Goal: Transaction & Acquisition: Obtain resource

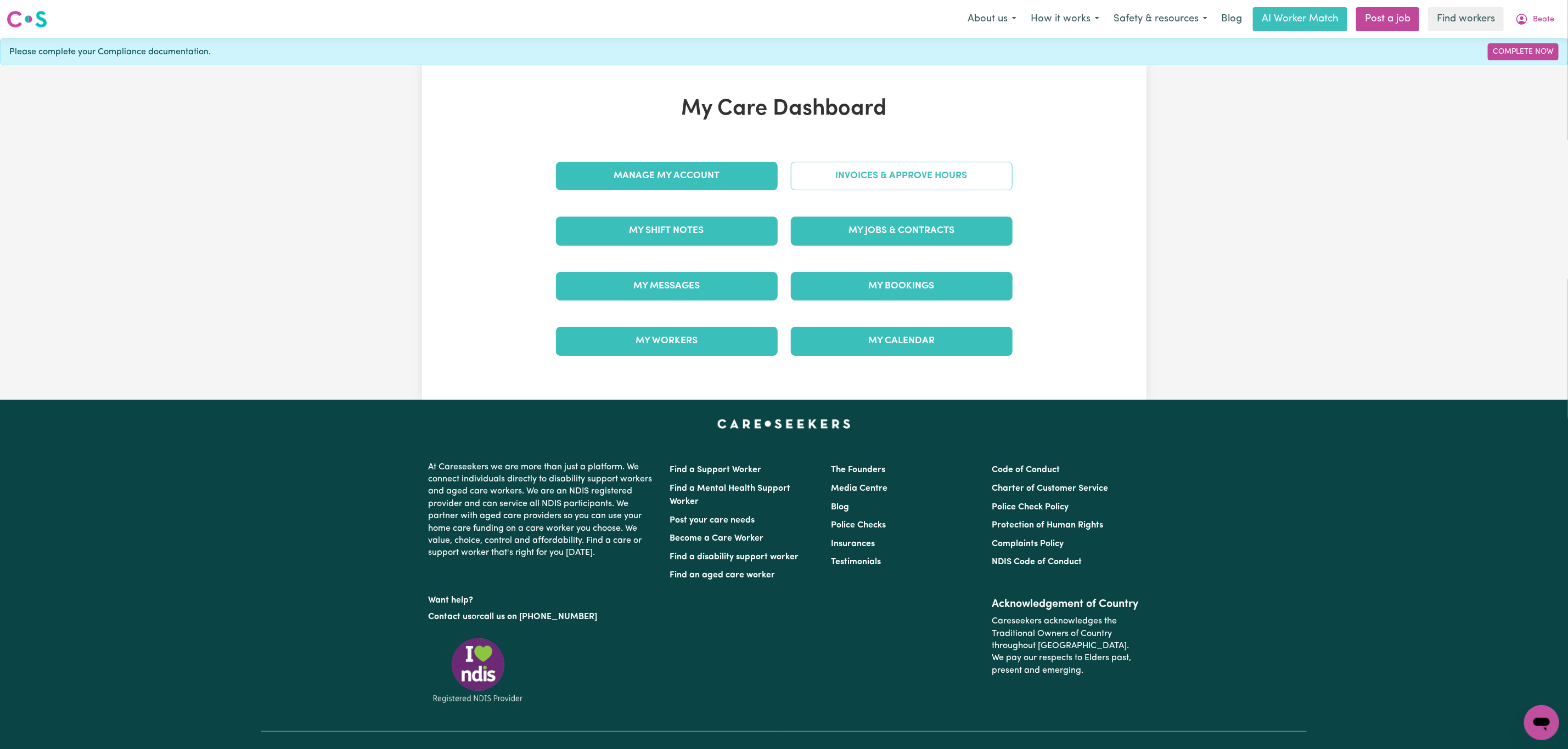
click at [944, 177] on link "Invoices & Approve Hours" at bounding box center [902, 176] width 222 height 29
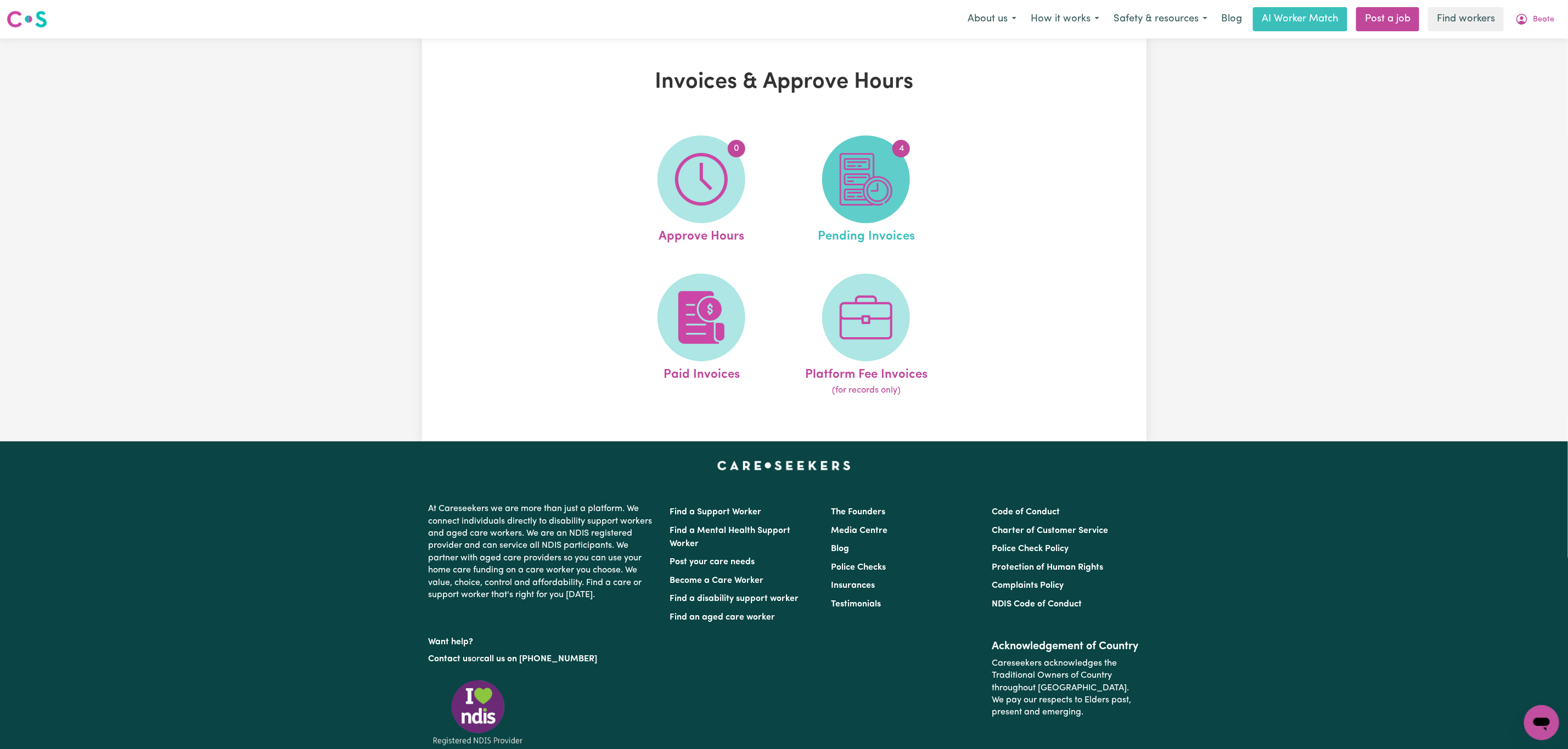
click at [869, 184] on img at bounding box center [866, 179] width 53 height 53
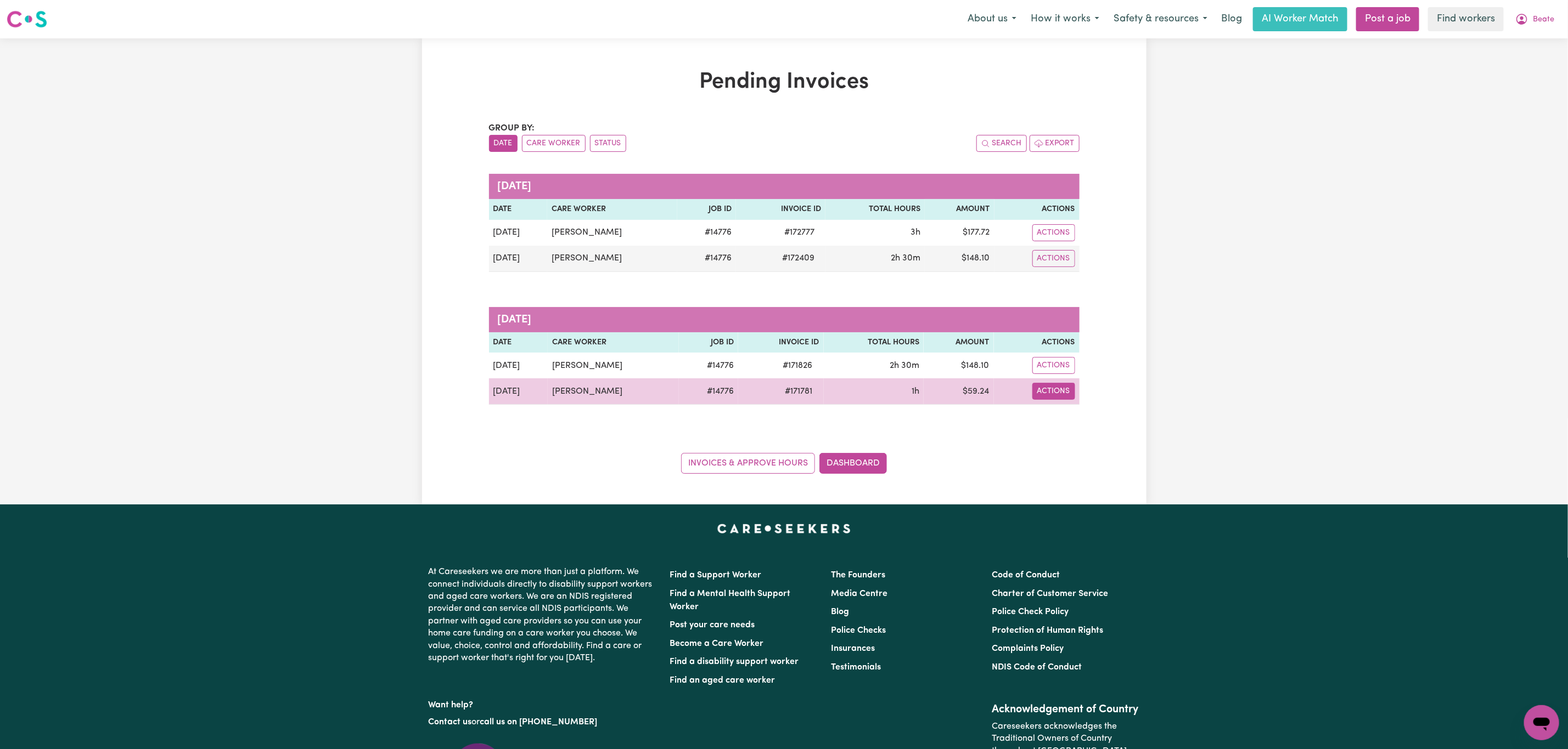
click at [1059, 391] on button "Actions" at bounding box center [1054, 392] width 42 height 17
click at [1066, 417] on link "Download Invoice" at bounding box center [1084, 418] width 100 height 22
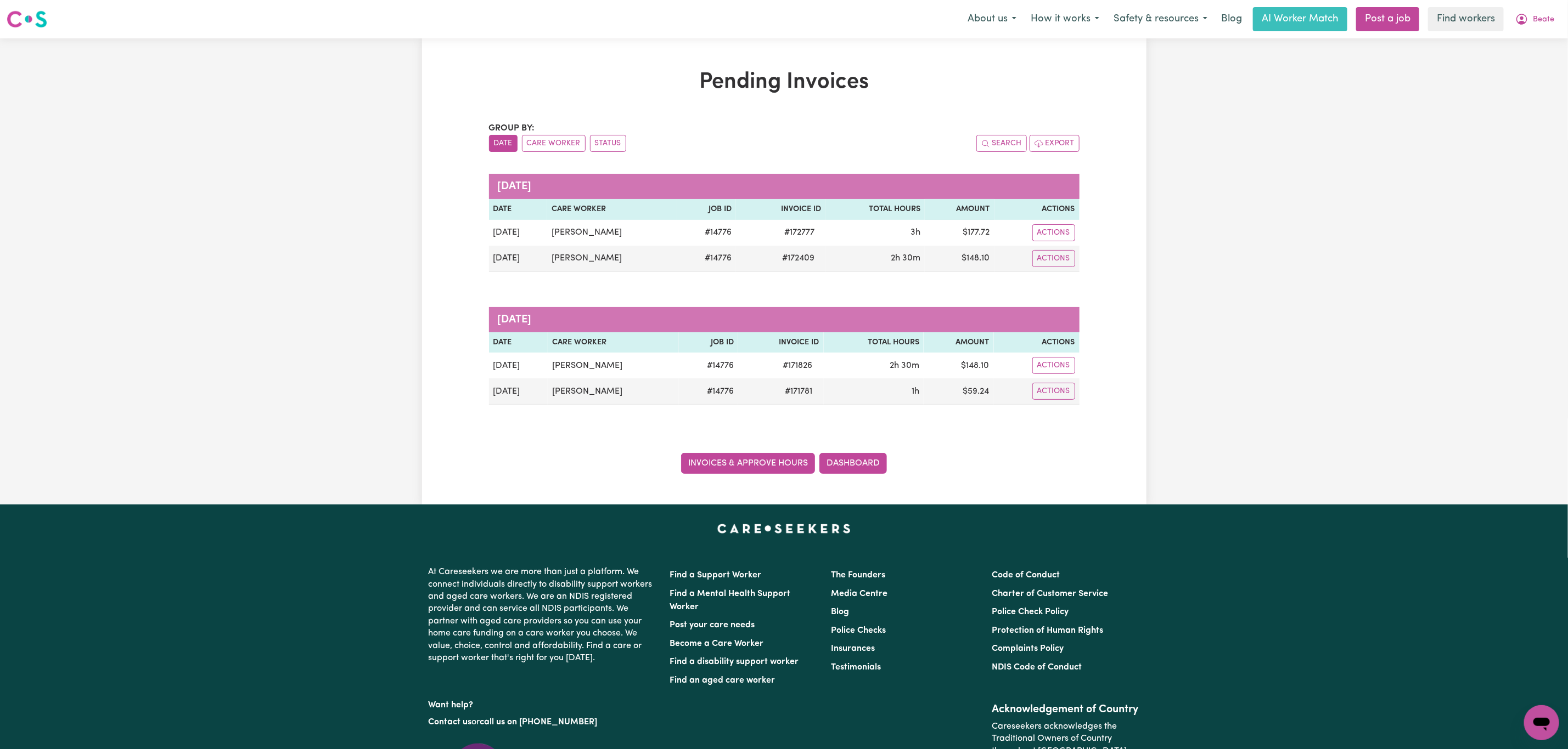
click at [756, 468] on link "Invoices & Approve Hours" at bounding box center [748, 463] width 134 height 21
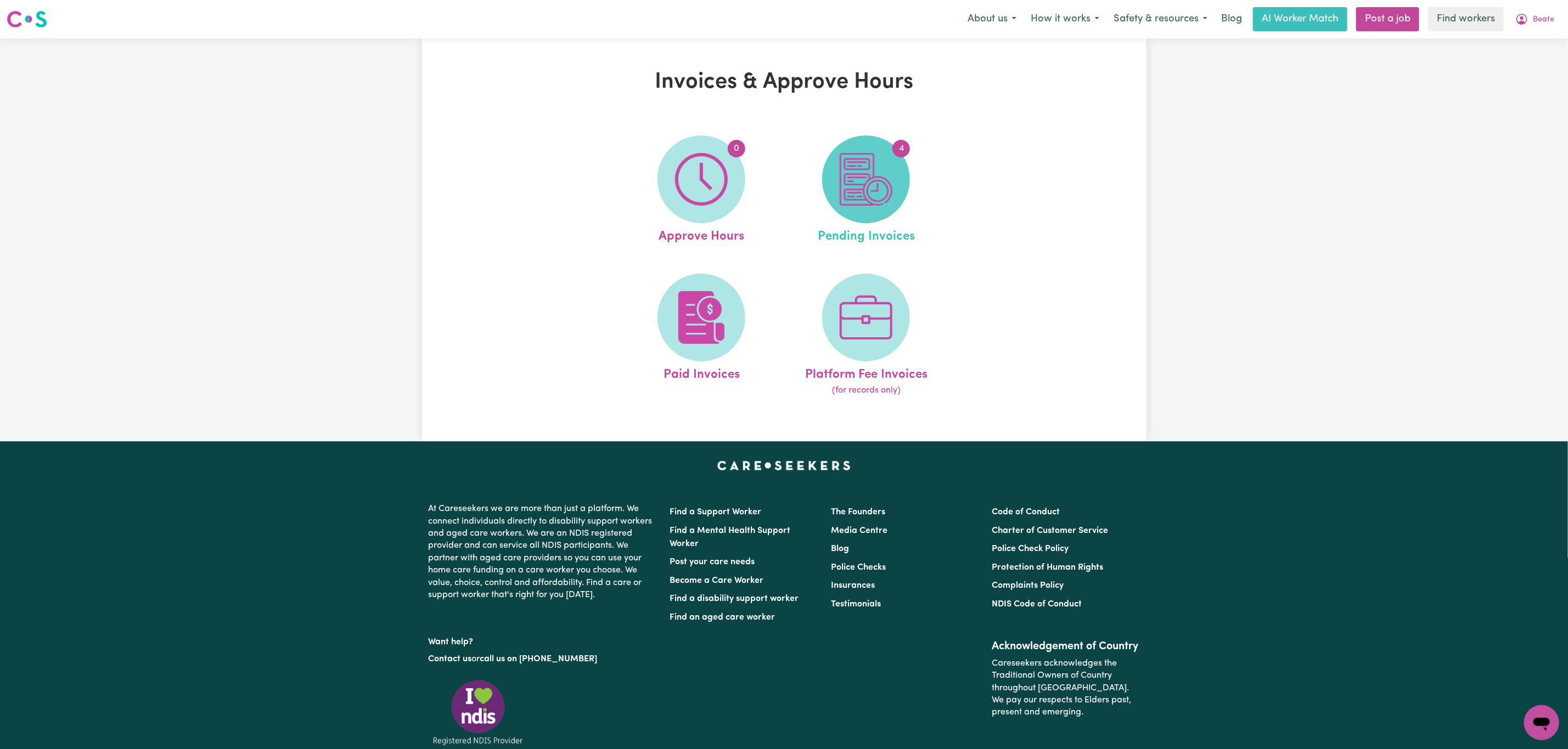
click at [883, 140] on span "4" at bounding box center [866, 179] width 88 height 88
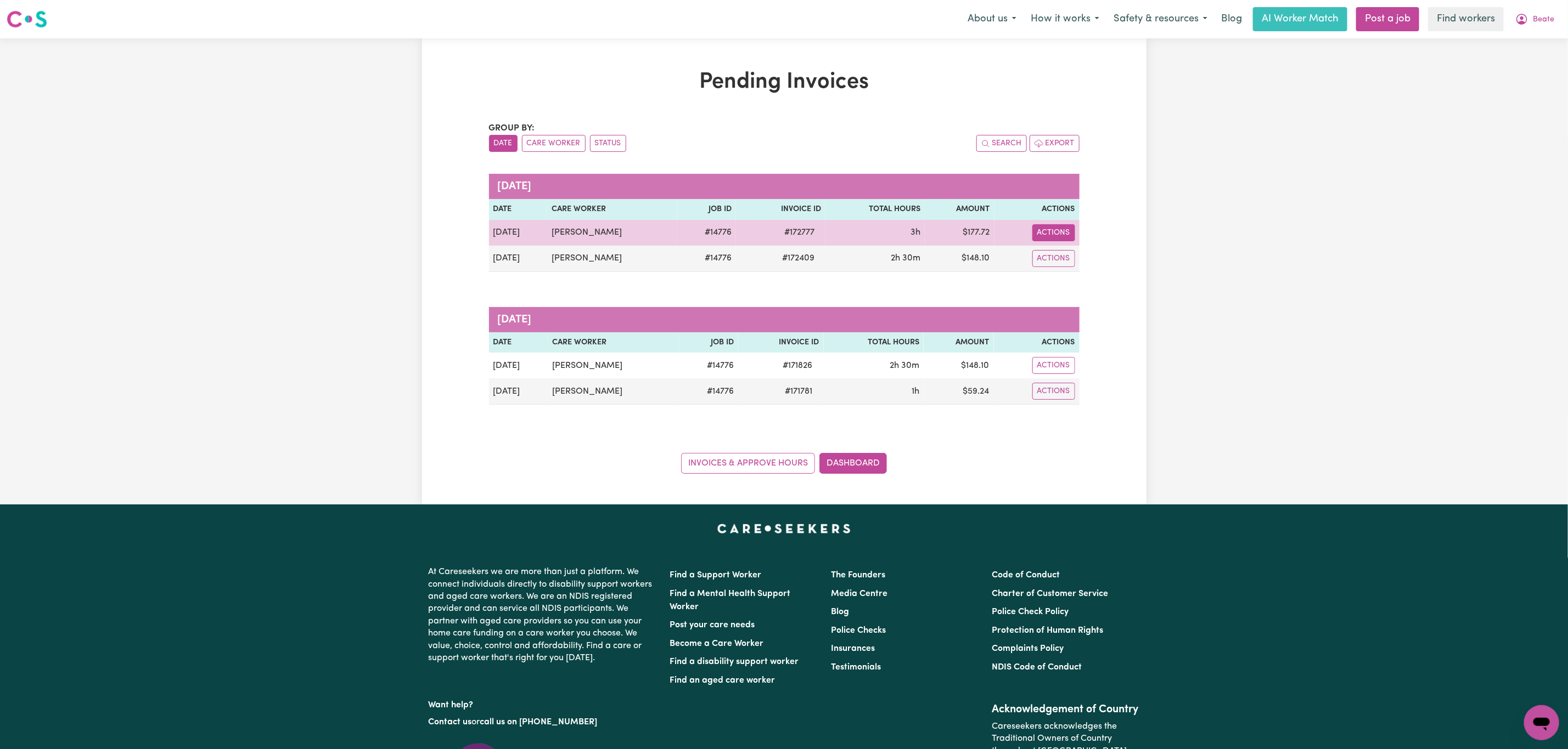
click at [1044, 235] on button "Actions" at bounding box center [1054, 233] width 42 height 17
click at [1051, 255] on icon "Download invoice #172777" at bounding box center [1049, 259] width 9 height 9
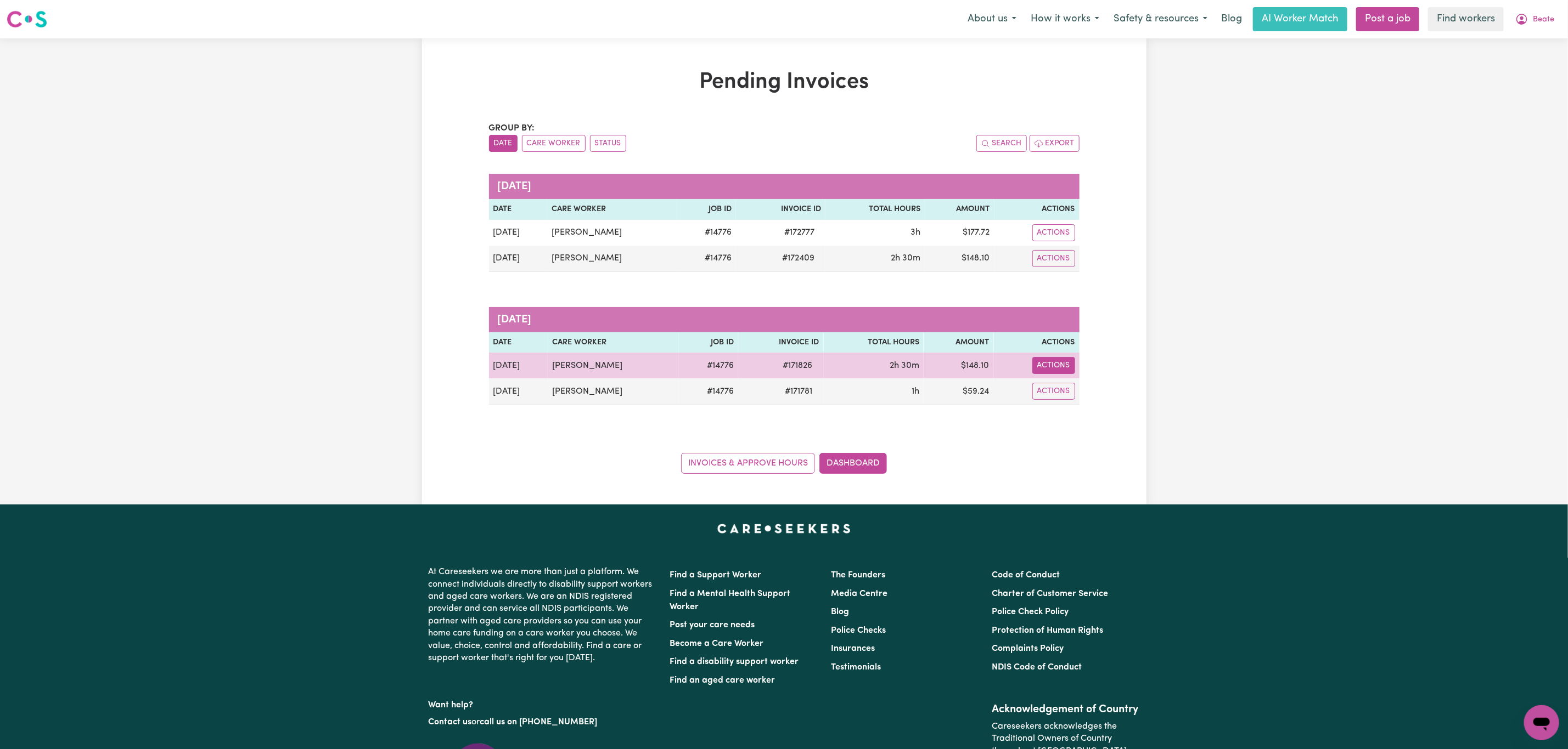
click at [1070, 368] on button "Actions" at bounding box center [1054, 366] width 42 height 17
click at [1073, 395] on link "Download Invoice" at bounding box center [1084, 392] width 100 height 22
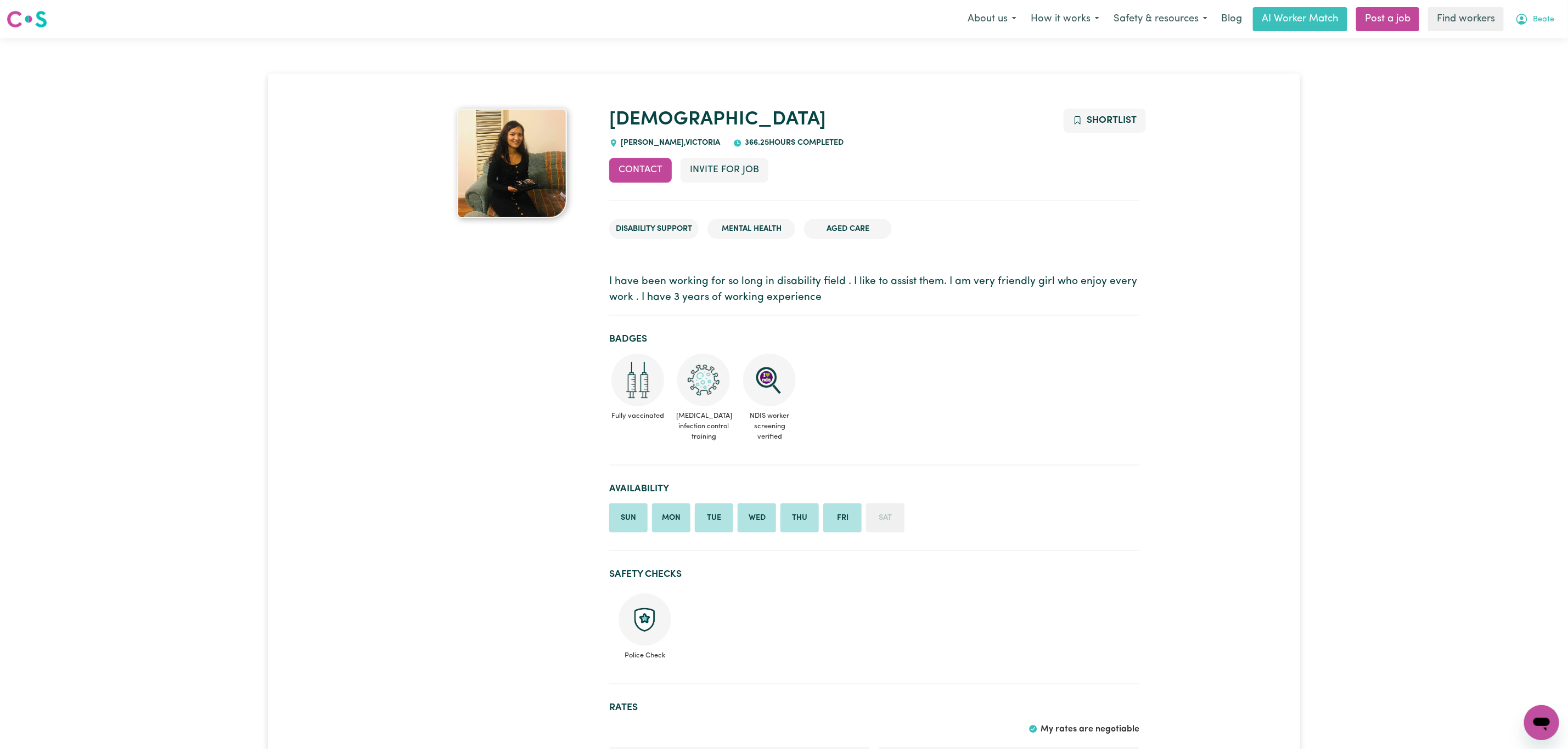
click at [1534, 20] on span "Beate" at bounding box center [1543, 19] width 21 height 12
click at [1523, 67] on link "Logout" at bounding box center [1517, 63] width 87 height 21
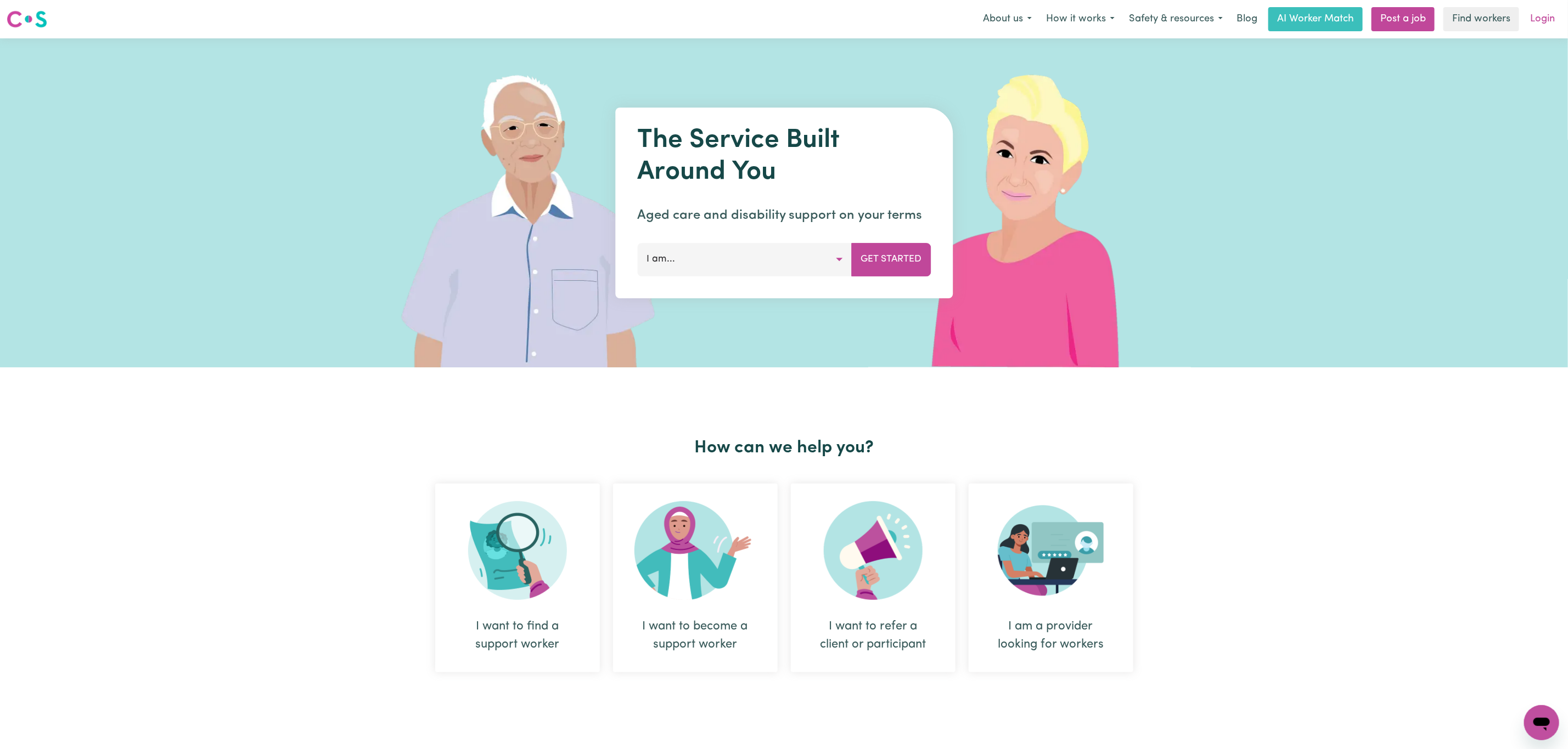
click at [1548, 29] on link "Login" at bounding box center [1542, 19] width 38 height 24
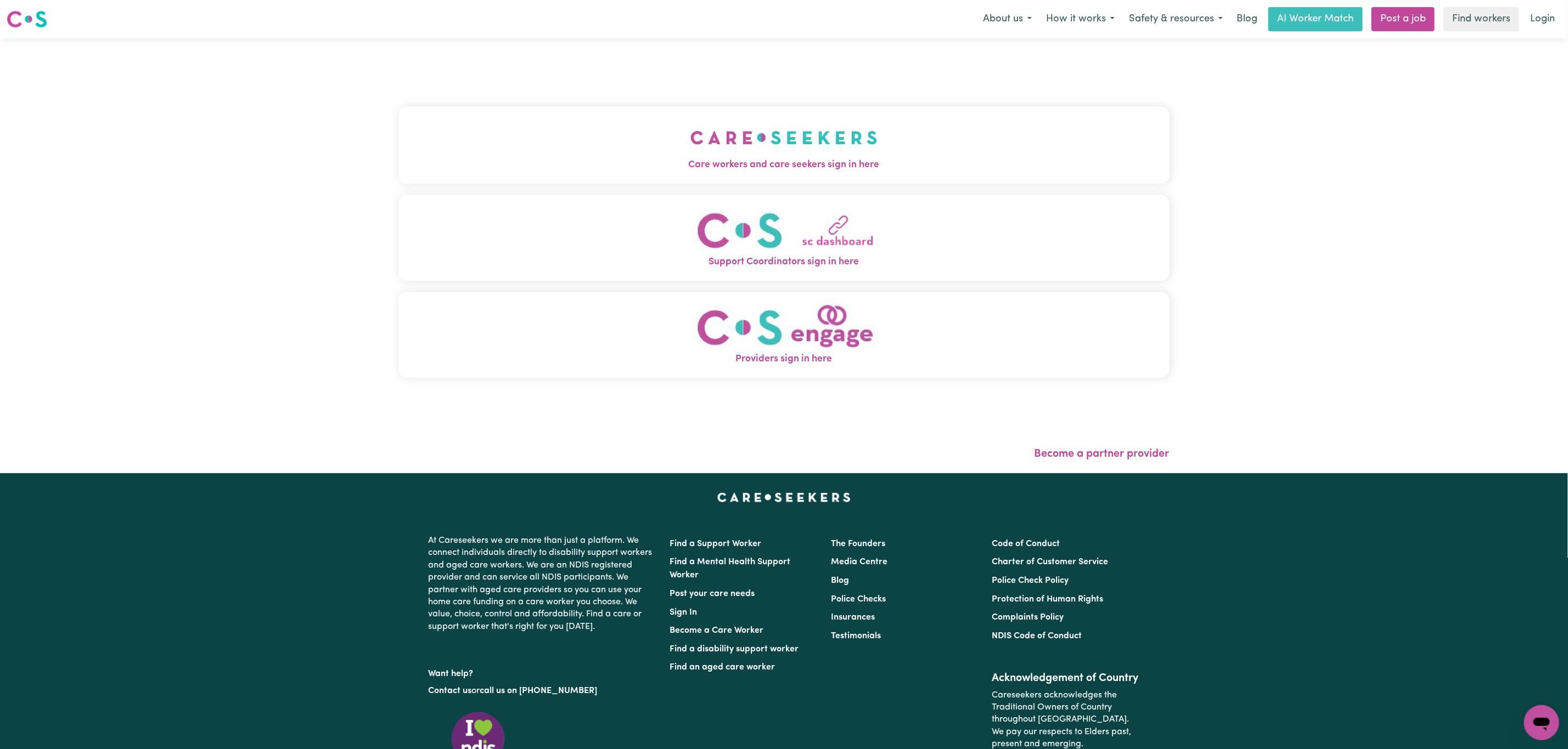
click at [659, 158] on span "Care workers and care seekers sign in here" at bounding box center [784, 164] width 772 height 14
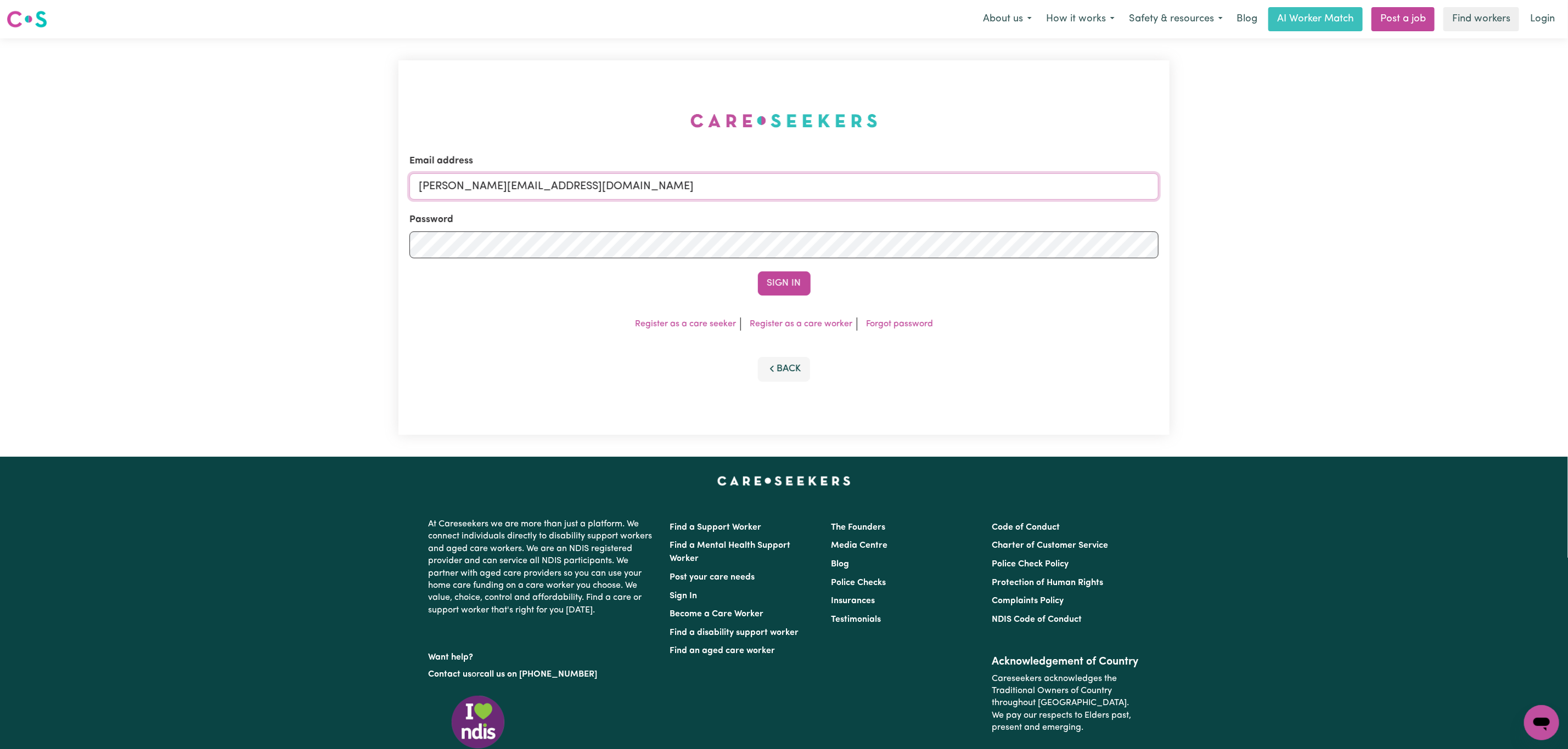
click at [479, 190] on input "[PERSON_NAME][EMAIL_ADDRESS][DOMAIN_NAME]" at bounding box center [784, 186] width 749 height 27
drag, startPoint x: 479, startPoint y: 182, endPoint x: 868, endPoint y: 159, distance: 389.7
click at [860, 167] on div "Email address [EMAIL_ADDRESS][PERSON_NAME][DOMAIN_NAME]" at bounding box center [784, 176] width 749 height 45
type input "superuser~[EMAIL_ADDRESS][DOMAIN_NAME]"
click at [758, 272] on button "Sign In" at bounding box center [784, 284] width 53 height 24
